Goal: Understand process/instructions: Learn how to perform a task or action

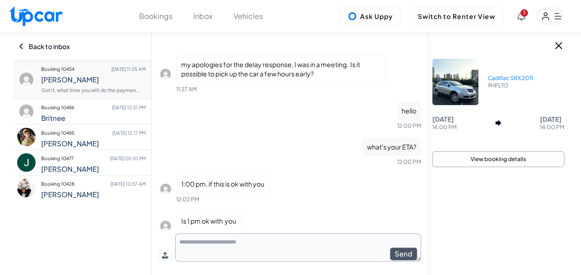
scroll to position [1136, 0]
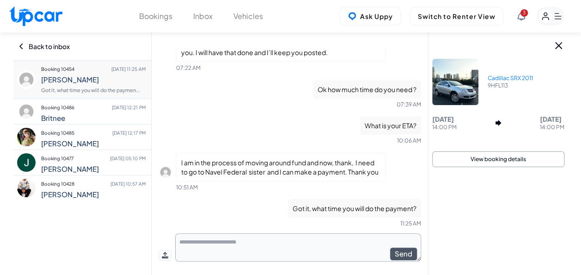
click at [513, 76] on p "Cadillac SRX 2011" at bounding box center [510, 77] width 45 height 7
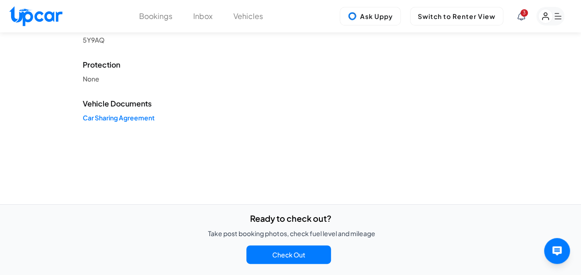
scroll to position [325, 0]
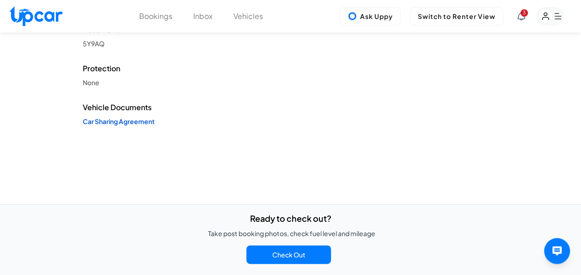
click at [149, 121] on link "Car Sharing Agreement" at bounding box center [197, 121] width 228 height 9
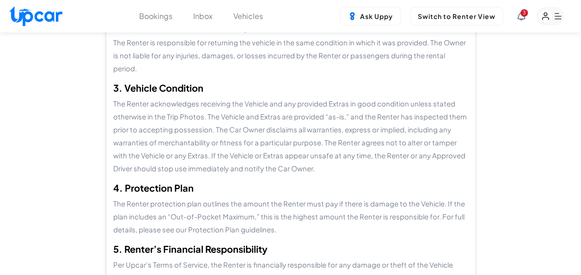
scroll to position [196, 0]
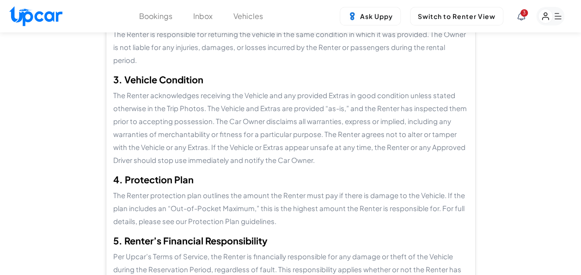
click at [295, 195] on p "The Renter protection plan outlines the amount the Renter must pay if there is …" at bounding box center [290, 208] width 355 height 39
click at [277, 196] on p "The Renter protection plan outlines the amount the Renter must pay if there is …" at bounding box center [290, 208] width 355 height 39
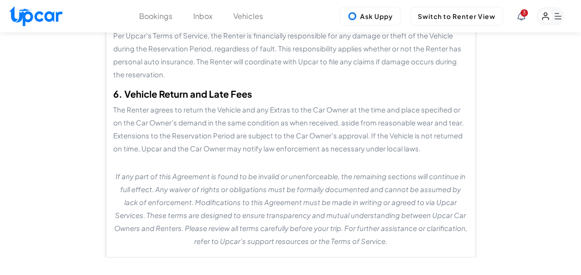
scroll to position [277, 0]
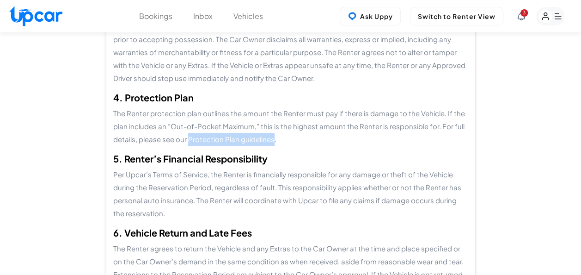
drag, startPoint x: 271, startPoint y: 114, endPoint x: 187, endPoint y: 116, distance: 84.7
click at [187, 116] on p "The Renter protection plan outlines the amount the Renter must pay if there is …" at bounding box center [290, 126] width 355 height 39
copy p "Protection Plan guidelines"
click at [373, 112] on p "The Renter protection plan outlines the amount the Renter must pay if there is …" at bounding box center [290, 126] width 355 height 39
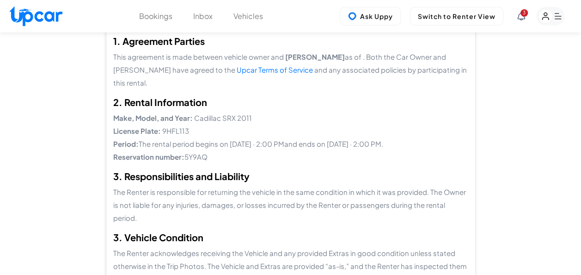
scroll to position [0, 0]
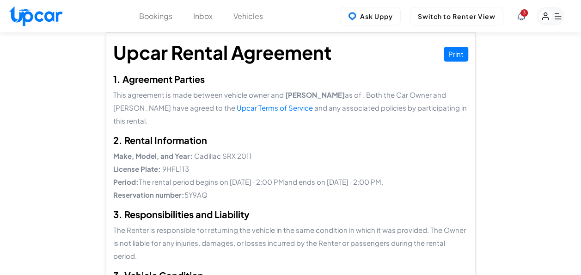
click at [555, 15] on rect "button" at bounding box center [550, 16] width 28 height 18
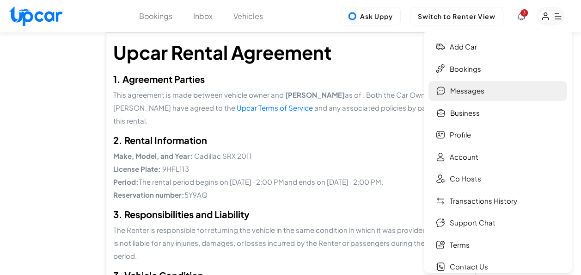
scroll to position [99, 0]
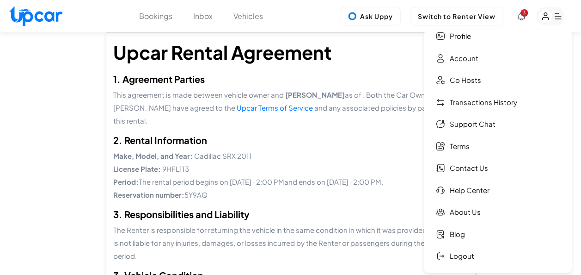
click at [382, 66] on div "Upcar Rental Agreement Print" at bounding box center [290, 54] width 355 height 24
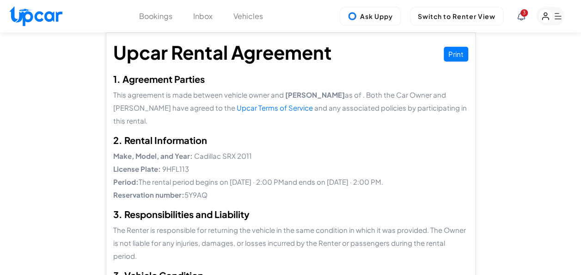
click at [561, 15] on rect "button" at bounding box center [550, 16] width 28 height 18
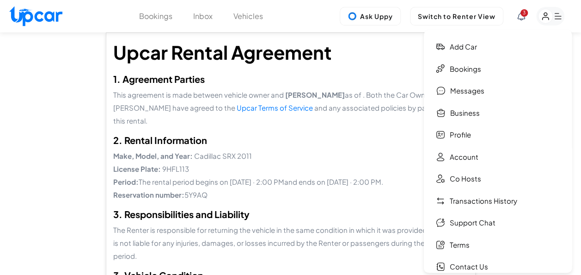
click at [371, 84] on h2 "1. Agreement Parties" at bounding box center [290, 79] width 355 height 11
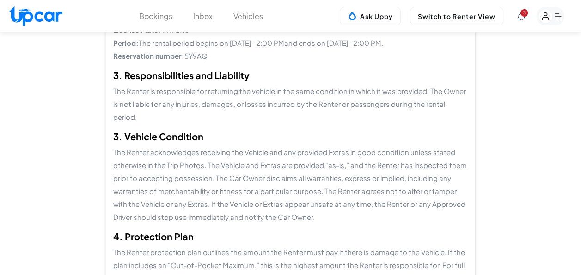
scroll to position [0, 0]
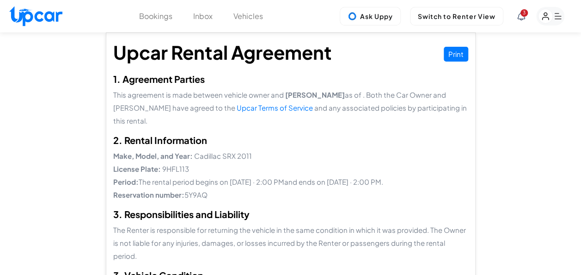
click at [237, 107] on link "Upcar Terms of Service" at bounding box center [275, 107] width 76 height 9
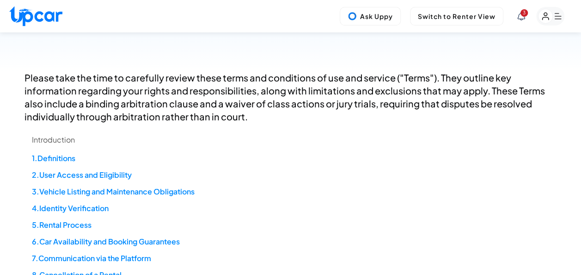
scroll to position [277, 0]
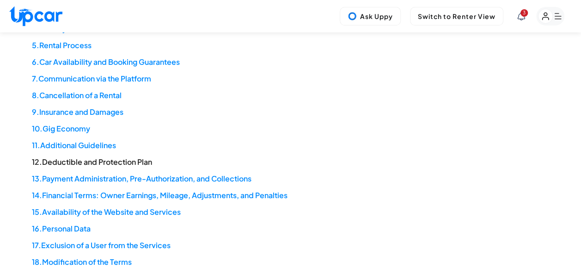
click at [138, 160] on link "12 . Deductible and Protection Plan" at bounding box center [92, 162] width 120 height 10
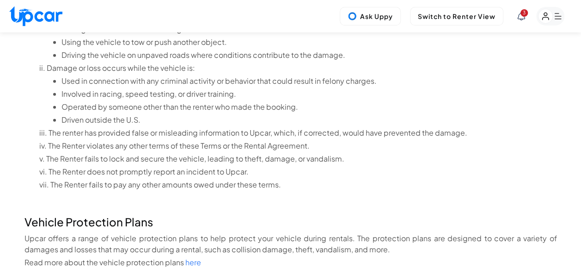
scroll to position [10164, 0]
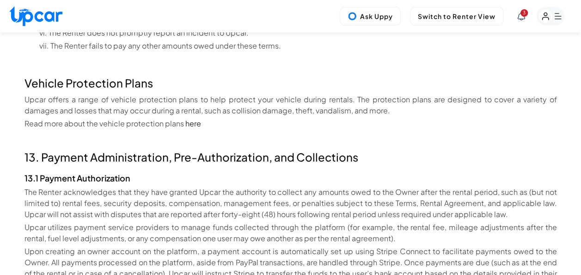
click at [190, 118] on link "here" at bounding box center [193, 123] width 16 height 10
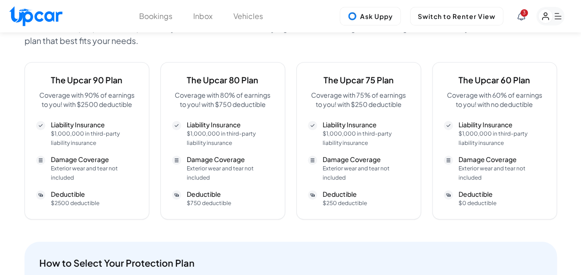
scroll to position [202, 0]
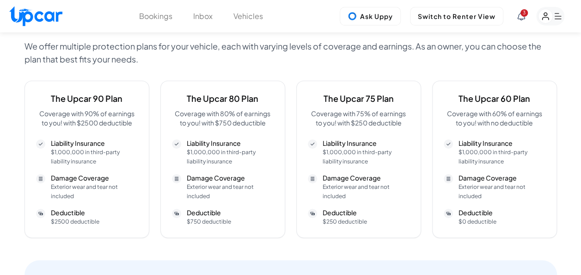
click at [524, 14] on span "3" at bounding box center [524, 12] width 7 height 7
click at [427, 115] on div "The Upcar 90 Plan Coverage with 90% of earnings to you! with $2500 deductible L…" at bounding box center [291, 158] width 533 height 157
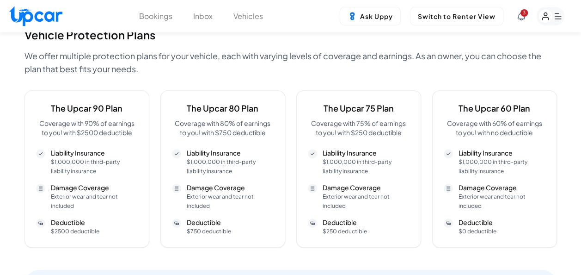
scroll to position [206, 0]
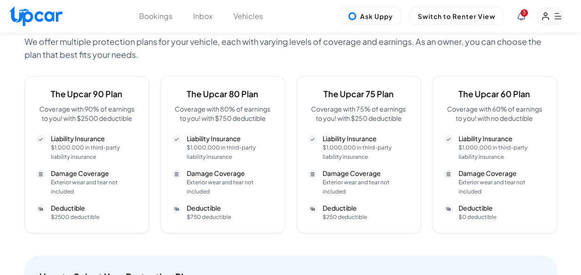
click at [521, 12] on span "3" at bounding box center [524, 12] width 7 height 7
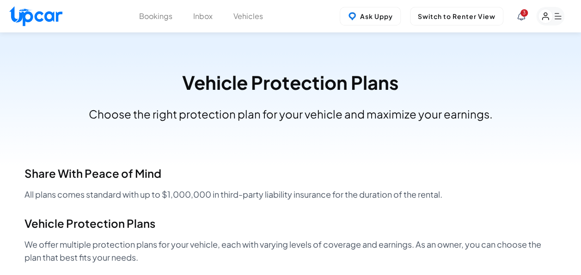
scroll to position [0, 0]
